Goal: Information Seeking & Learning: Learn about a topic

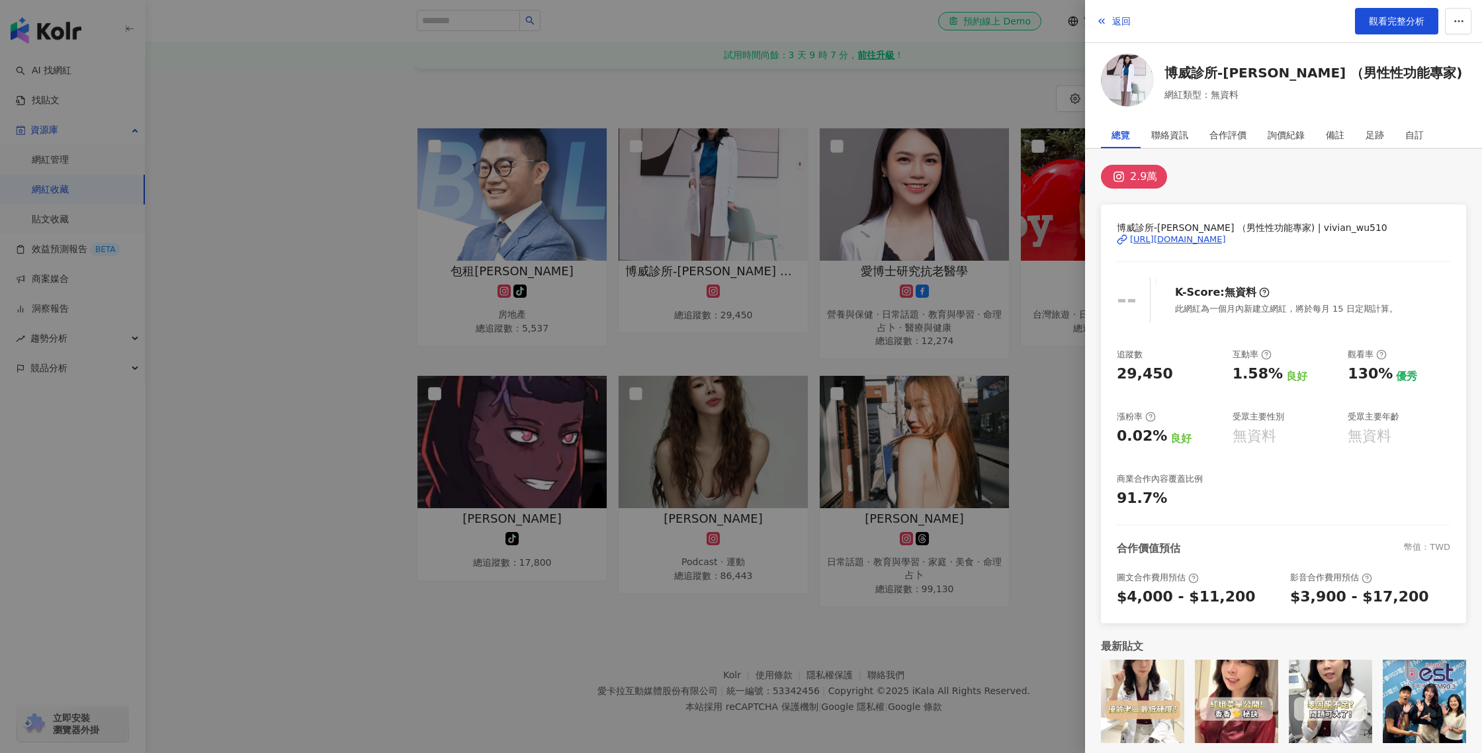
scroll to position [5, 0]
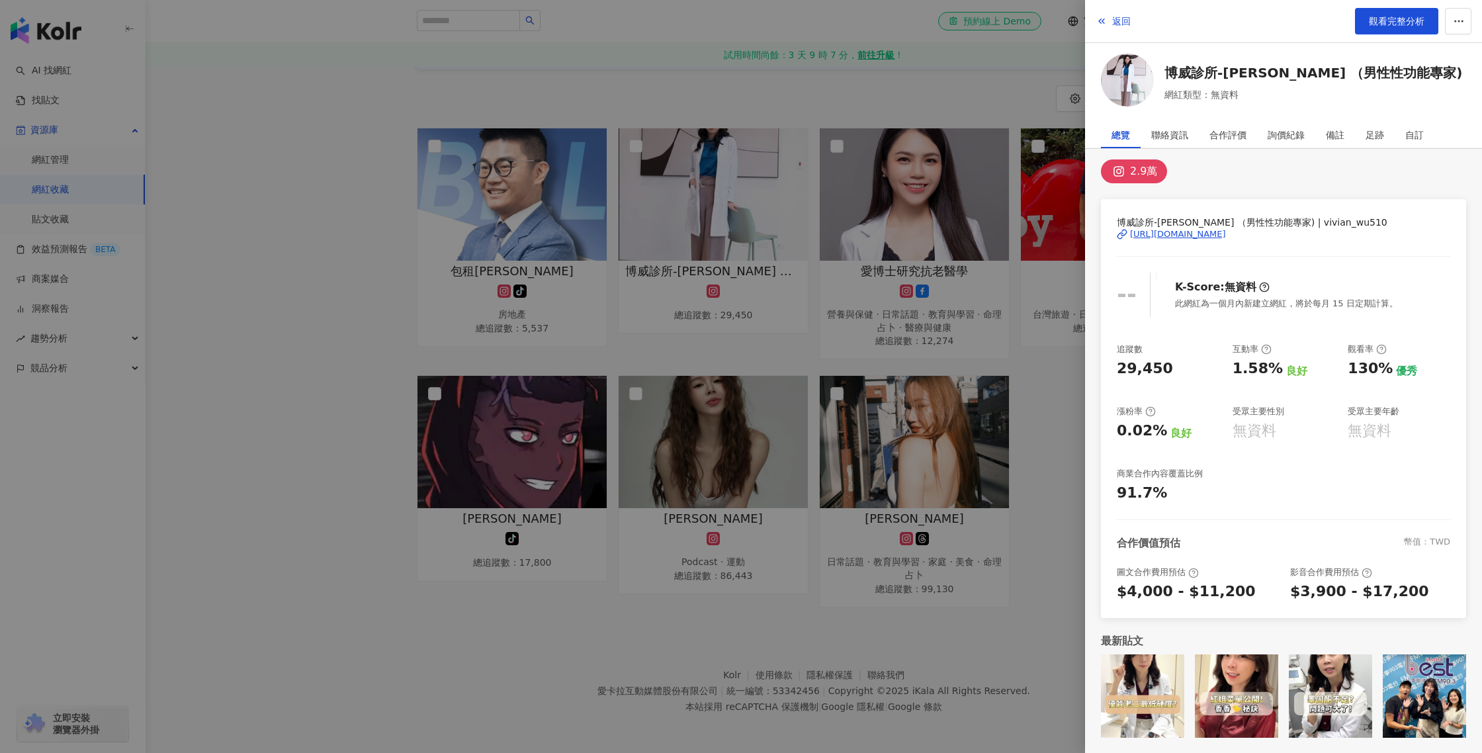
click at [931, 158] on div at bounding box center [741, 376] width 1482 height 753
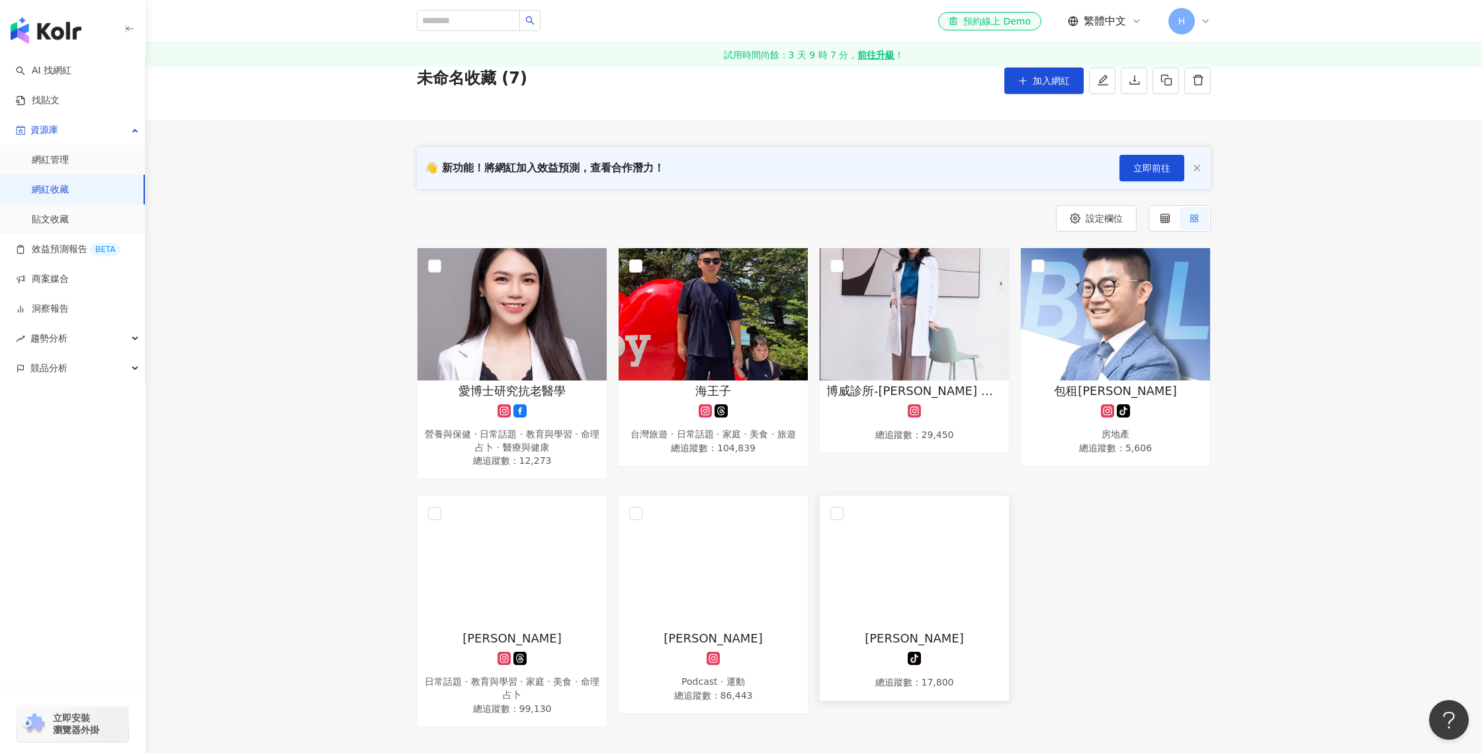
scroll to position [58, 0]
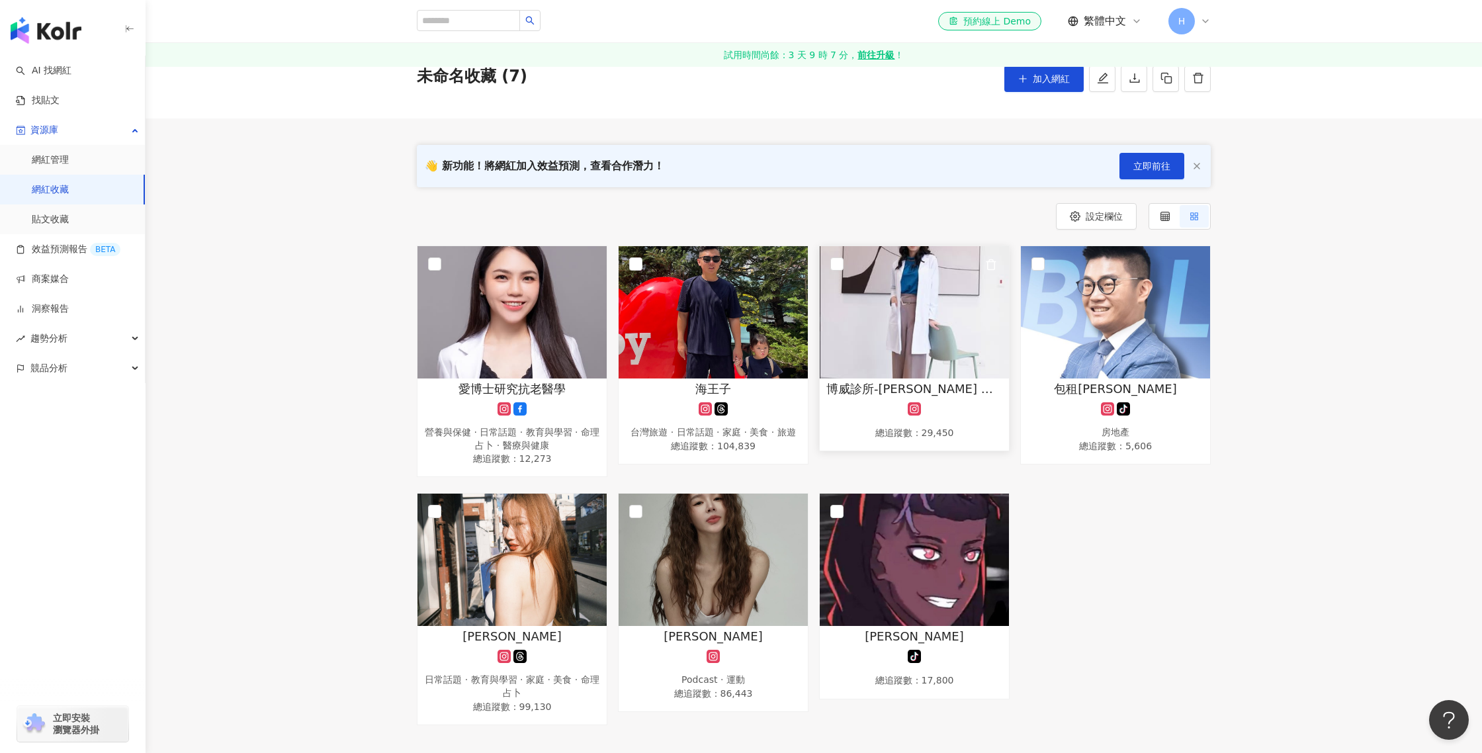
click at [973, 418] on div "博威診所-Vivian （男性性功能專家) 總追蹤數 ： 29,450" at bounding box center [914, 411] width 189 height 61
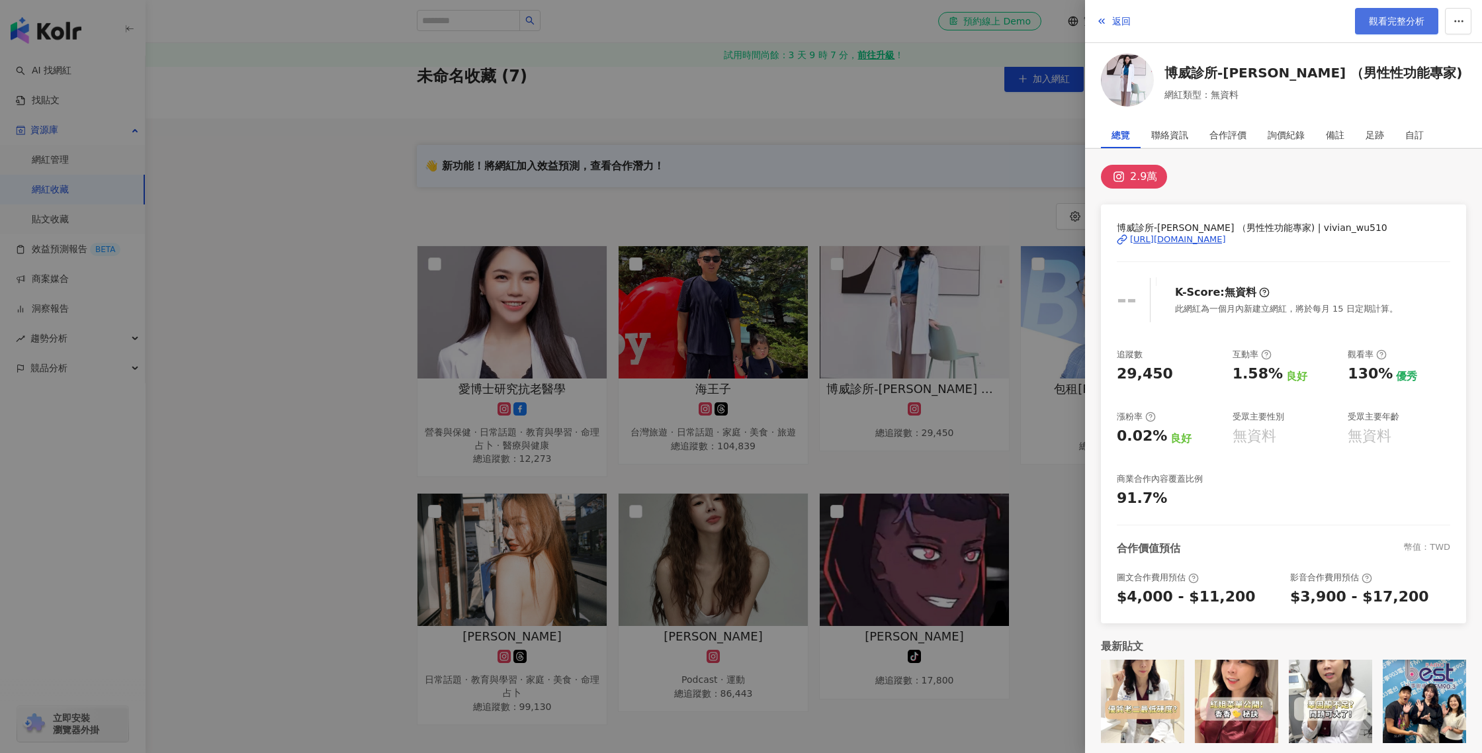
click at [1402, 21] on span "觀看完整分析" at bounding box center [1397, 21] width 56 height 11
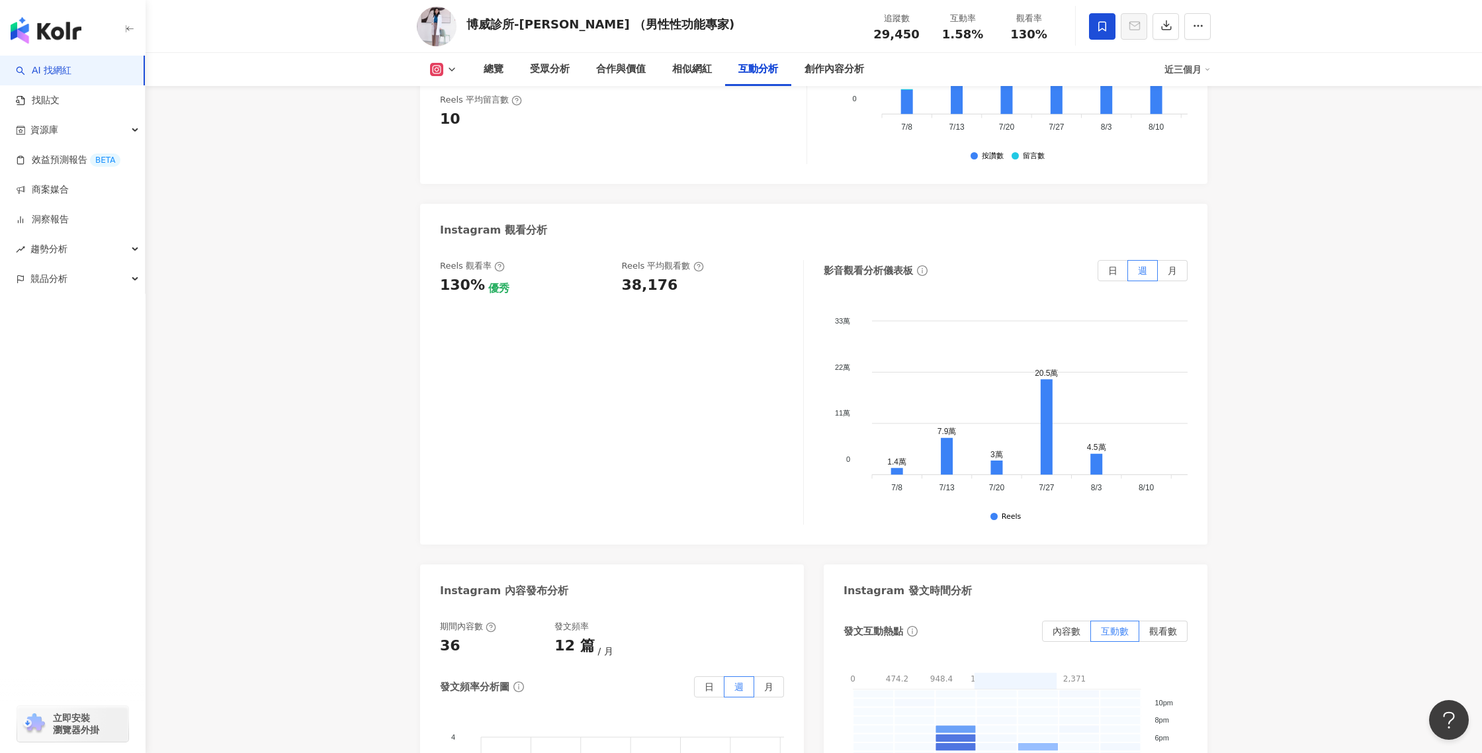
scroll to position [0, 130]
click at [1015, 484] on tspan "8/10" at bounding box center [1017, 488] width 16 height 9
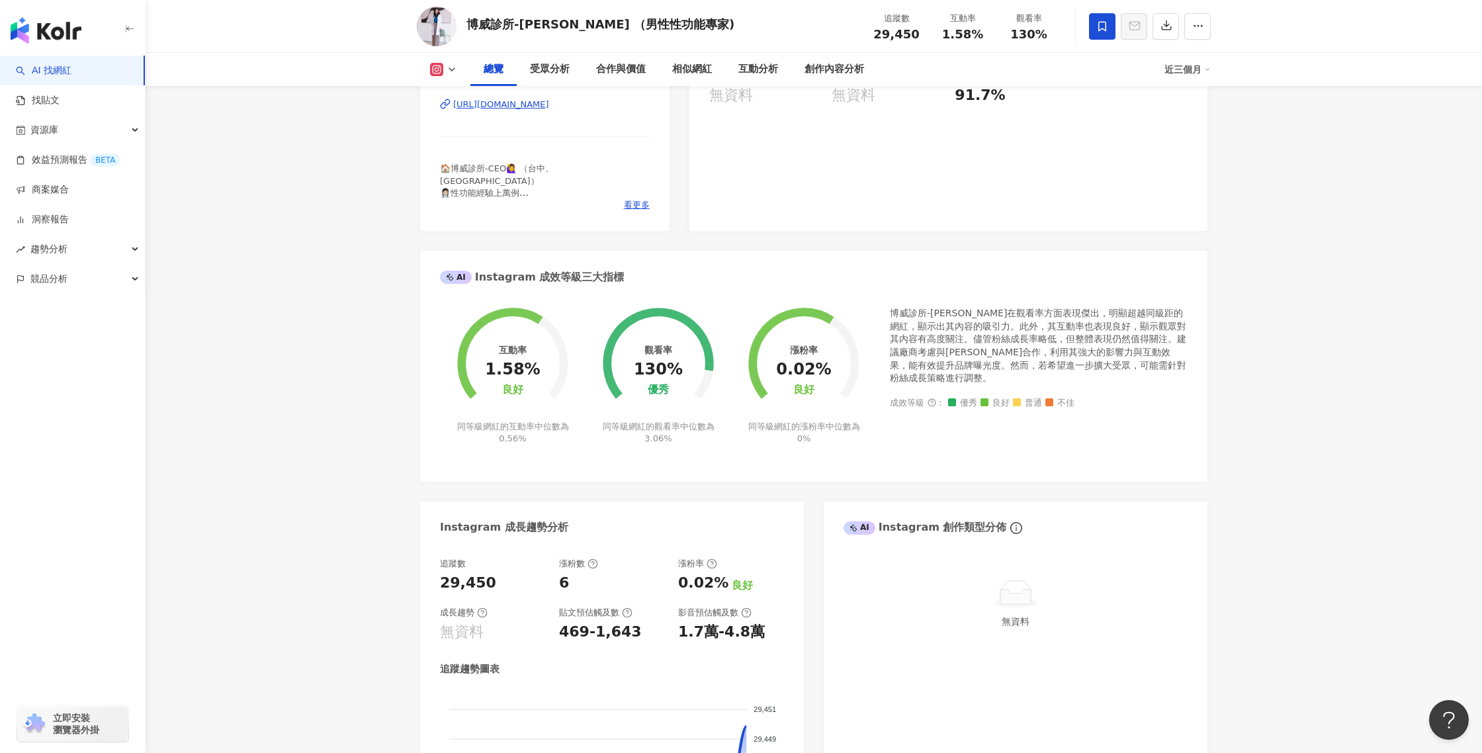
scroll to position [0, 0]
